Goal: Find contact information: Find contact information

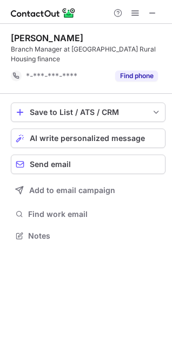
scroll to position [228, 172]
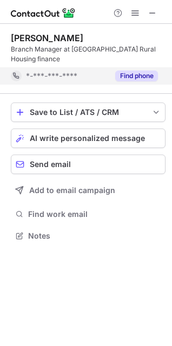
click at [120, 81] on button "Find phone" at bounding box center [136, 75] width 43 height 11
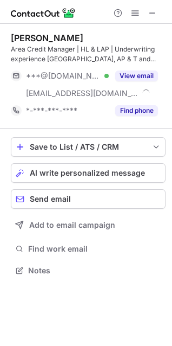
scroll to position [263, 172]
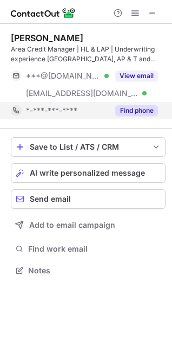
click at [140, 105] on button "Find phone" at bounding box center [136, 110] width 43 height 11
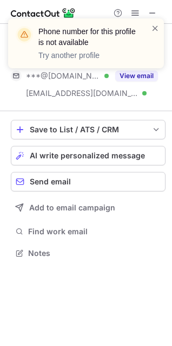
scroll to position [246, 172]
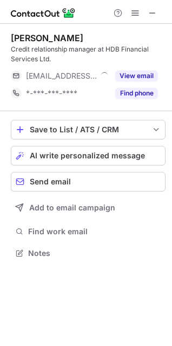
scroll to position [246, 172]
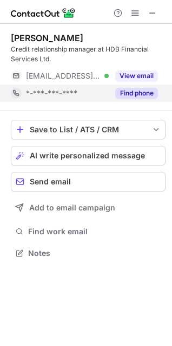
click at [140, 90] on button "Find phone" at bounding box center [136, 93] width 43 height 11
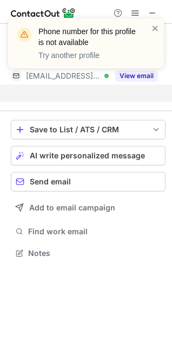
scroll to position [228, 172]
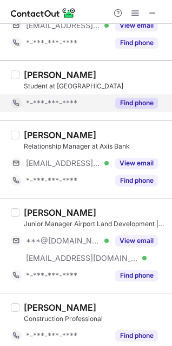
scroll to position [379, 0]
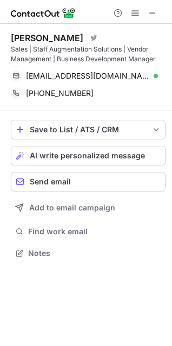
scroll to position [246, 172]
click at [153, 11] on span at bounding box center [153, 13] width 9 height 9
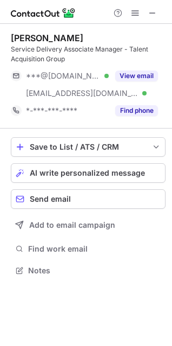
scroll to position [263, 172]
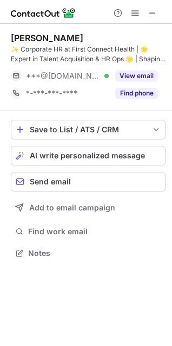
scroll to position [246, 172]
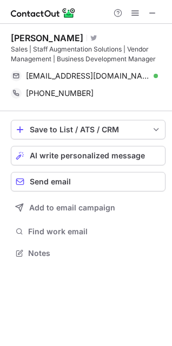
scroll to position [246, 172]
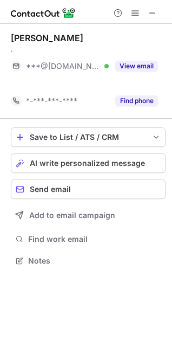
scroll to position [236, 172]
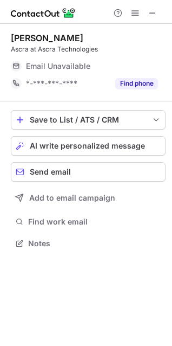
scroll to position [236, 172]
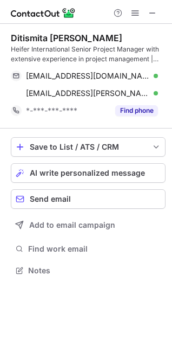
scroll to position [263, 172]
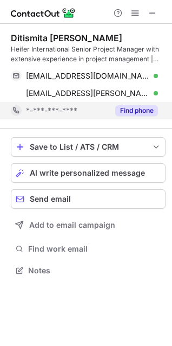
click at [145, 113] on button "Find phone" at bounding box center [136, 110] width 43 height 11
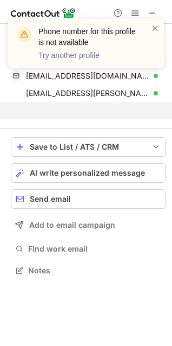
scroll to position [246, 172]
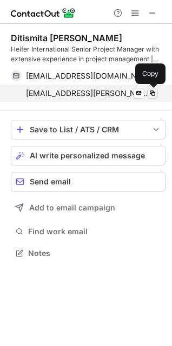
click at [155, 91] on span at bounding box center [153, 93] width 9 height 9
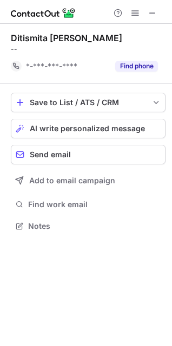
scroll to position [218, 172]
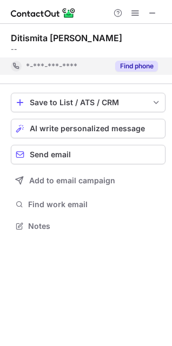
click at [127, 64] on button "Find phone" at bounding box center [136, 66] width 43 height 11
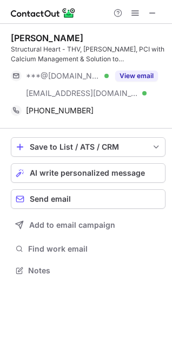
scroll to position [263, 172]
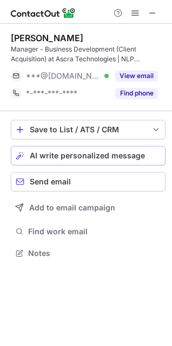
scroll to position [246, 172]
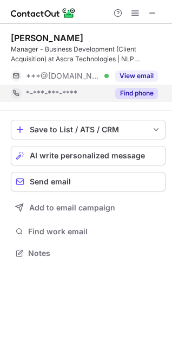
click at [144, 95] on button "Find phone" at bounding box center [136, 93] width 43 height 11
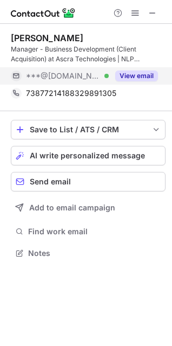
click at [133, 75] on button "View email" at bounding box center [136, 75] width 43 height 11
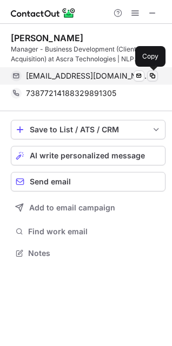
click at [156, 73] on span at bounding box center [153, 76] width 9 height 9
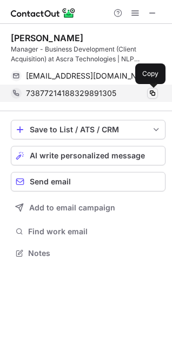
click at [155, 96] on span at bounding box center [153, 93] width 9 height 9
click at [157, 93] on button at bounding box center [152, 93] width 11 height 11
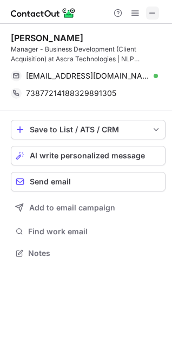
click at [155, 15] on span at bounding box center [153, 13] width 9 height 9
